Goal: Transaction & Acquisition: Subscribe to service/newsletter

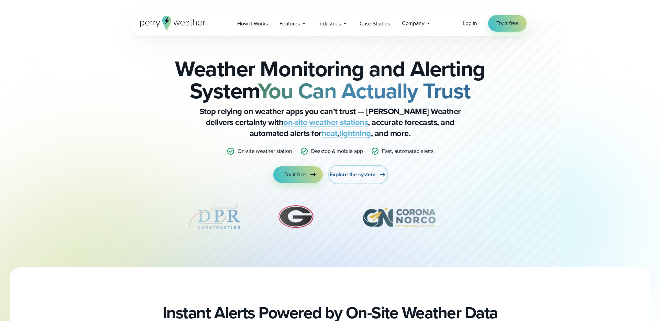
click at [348, 176] on span "Explore the system" at bounding box center [353, 174] width 46 height 8
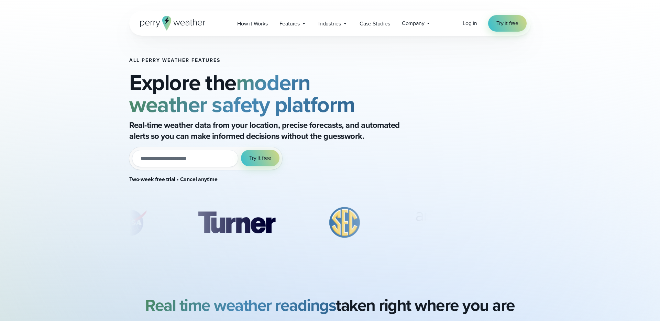
click at [193, 159] on input "email" at bounding box center [185, 158] width 106 height 17
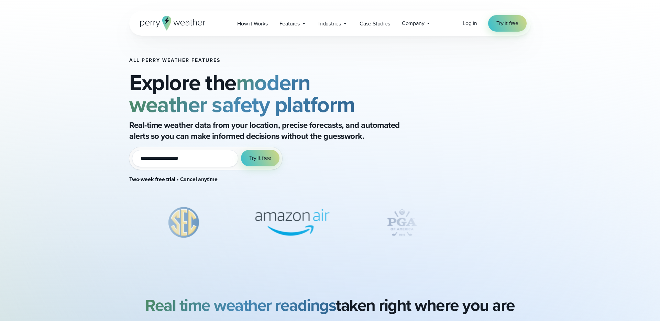
type input "**********"
click at [241, 150] on button "Try it free" at bounding box center [260, 158] width 38 height 16
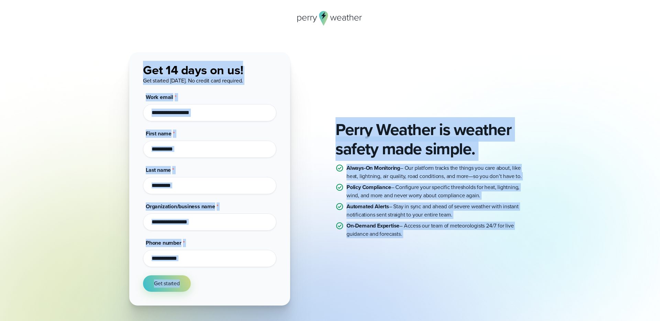
click at [96, 92] on div "Perry Weather is weather safety made simple. Always-On Monitoring – Our platfor…" at bounding box center [329, 178] width 495 height 253
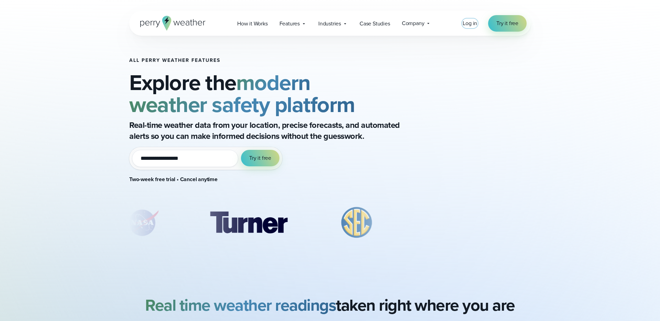
click at [471, 24] on span "Log in" at bounding box center [470, 23] width 14 height 8
